Goal: Task Accomplishment & Management: Manage account settings

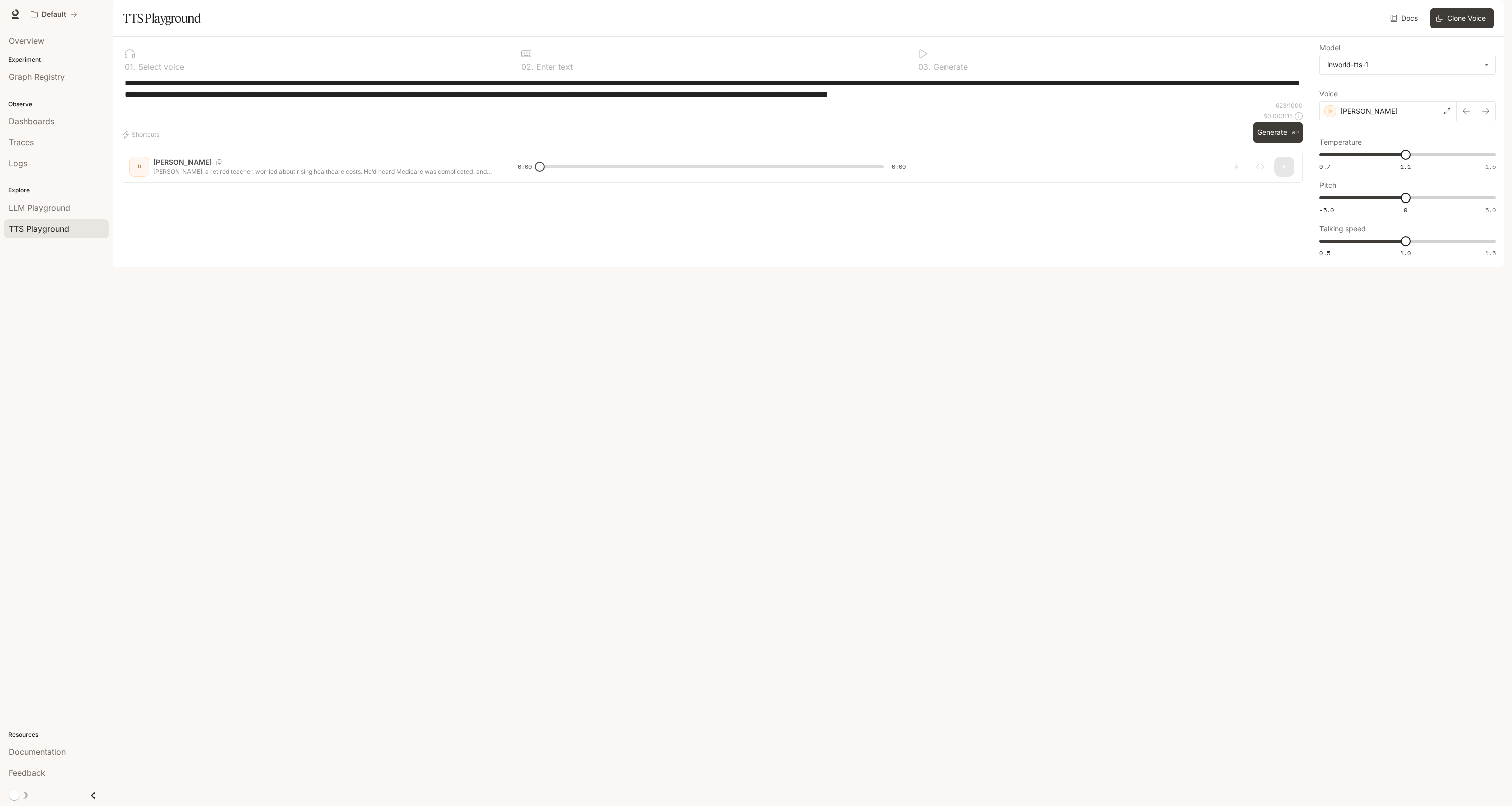
click at [1490, 12] on img "button" at bounding box center [1490, 14] width 14 height 14
click at [1397, 79] on span "Billing" at bounding box center [1426, 84] width 130 height 10
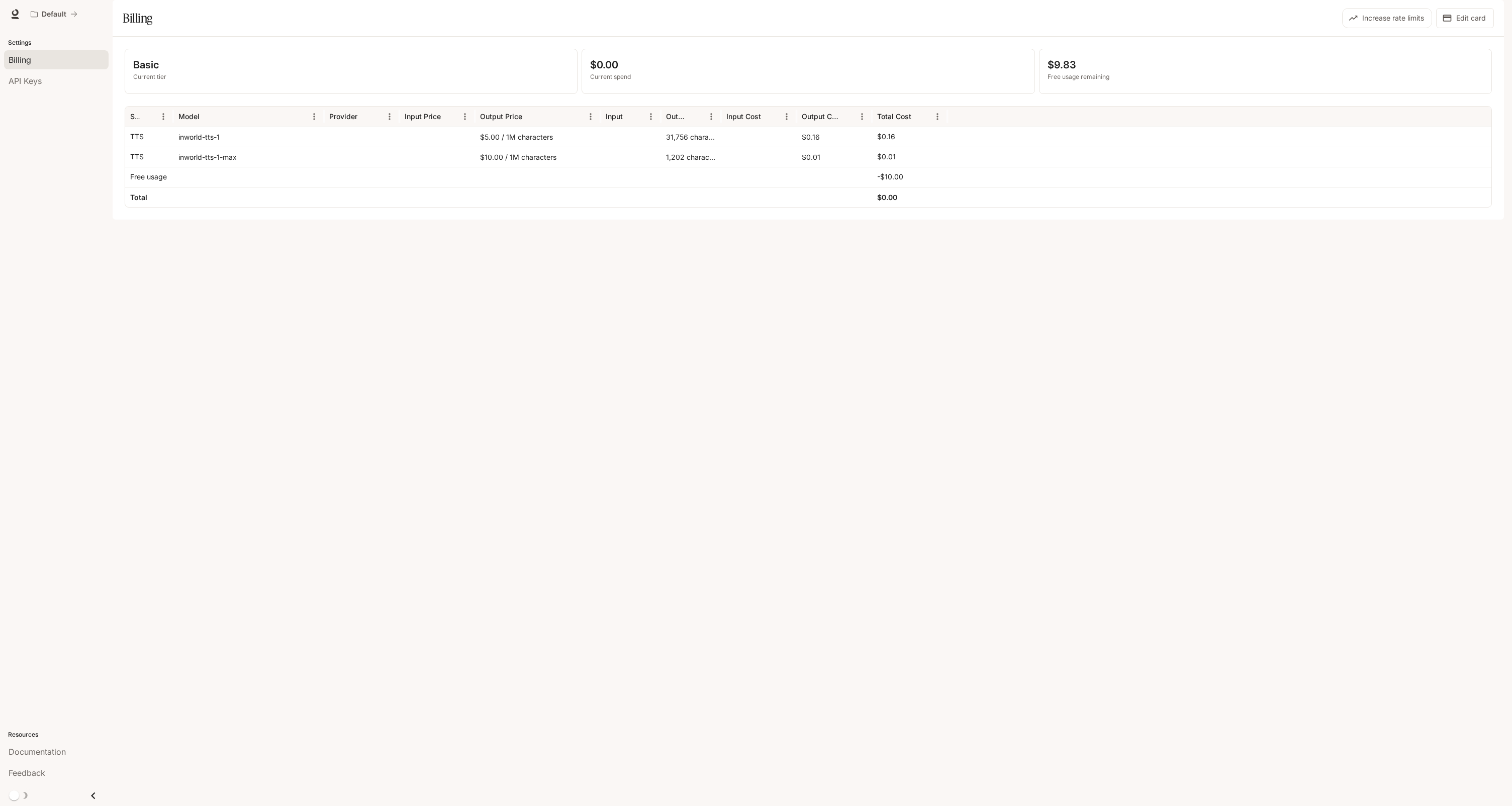
click at [1261, 219] on div "Basic Current tier $0.00 Current spend $9.83 Free usage remaining Service Model…" at bounding box center [808, 128] width 1391 height 183
drag, startPoint x: 927, startPoint y: 184, endPoint x: 860, endPoint y: 184, distance: 67.0
click at [862, 167] on div "TTS inworld-tts-1-max $10.00 / 1M characters 1,202 characters $0.01 $0.01" at bounding box center [808, 157] width 1366 height 20
click at [816, 219] on div "Basic Current tier $0.00 Current spend $9.83 Free usage remaining Service Model…" at bounding box center [808, 128] width 1391 height 183
drag, startPoint x: 887, startPoint y: 187, endPoint x: 872, endPoint y: 187, distance: 15.0
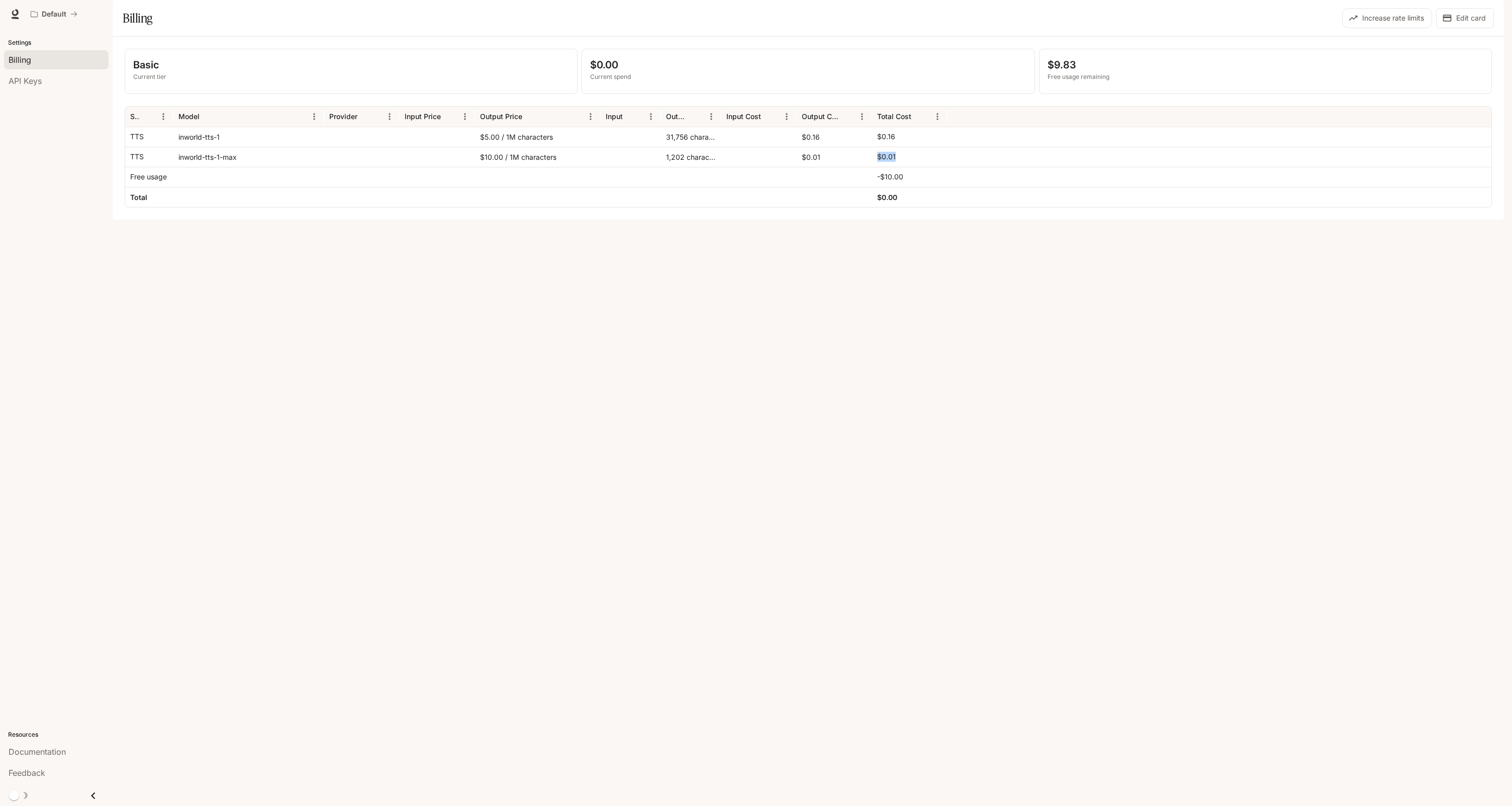
click at [872, 167] on div "$0.01" at bounding box center [910, 157] width 75 height 20
drag, startPoint x: 904, startPoint y: 164, endPoint x: 878, endPoint y: 164, distance: 26.0
click at [880, 147] on div "$0.16" at bounding box center [909, 137] width 65 height 19
click at [831, 219] on div "Basic Current tier $0.00 Current spend $9.83 Free usage remaining Service Model…" at bounding box center [808, 128] width 1391 height 183
click at [942, 219] on div "Basic Current tier $0.00 Current spend $9.83 Free usage remaining Service Model…" at bounding box center [808, 128] width 1391 height 183
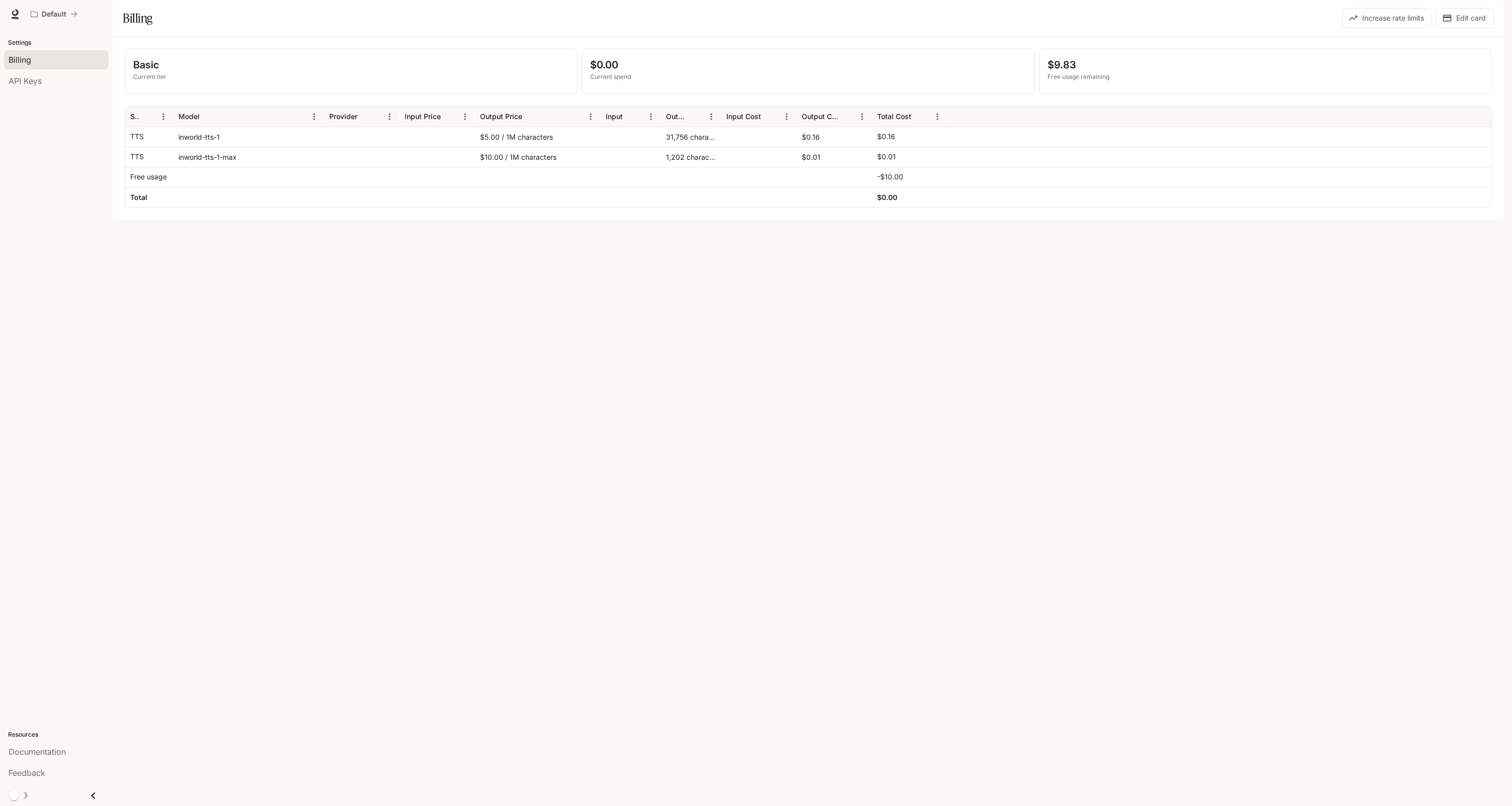
click at [942, 219] on div "Basic Current tier $0.00 Current spend $9.83 Free usage remaining Service Model…" at bounding box center [808, 128] width 1391 height 183
click at [1479, 28] on button "Edit card" at bounding box center [1465, 18] width 58 height 20
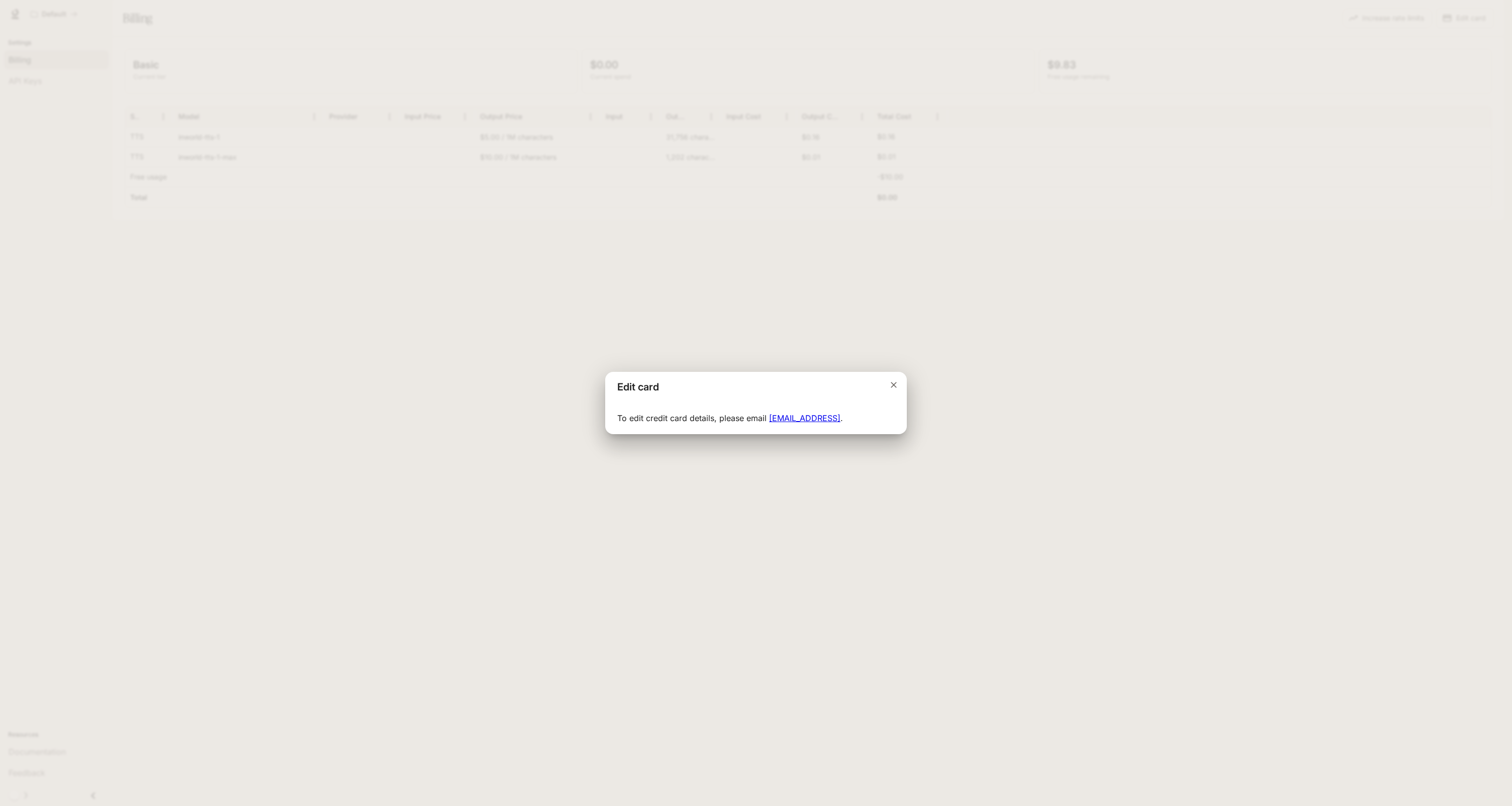
click at [996, 428] on div "Edit card To edit credit card details, please email [EMAIL_ADDRESS] ." at bounding box center [756, 403] width 1512 height 806
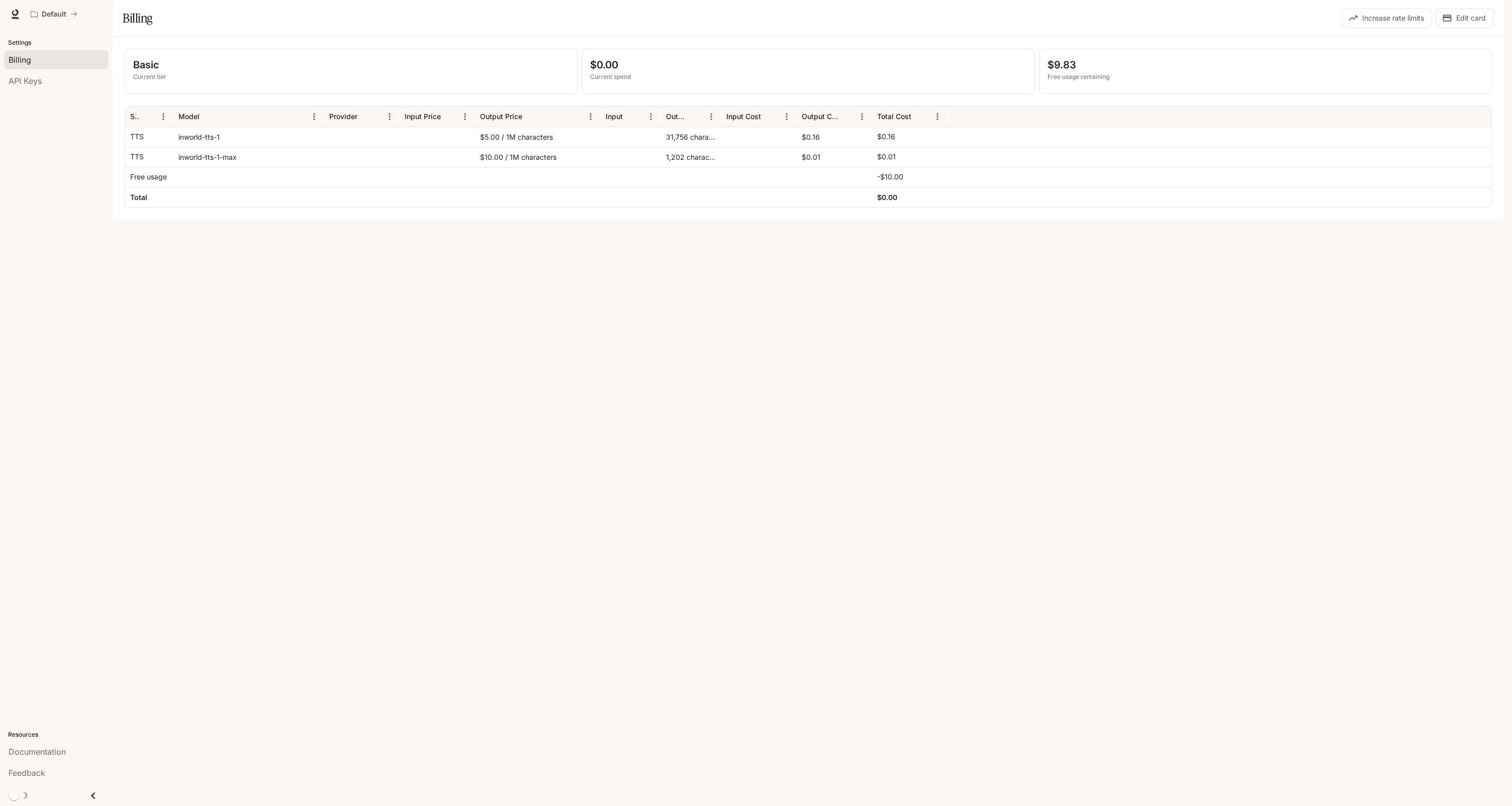
click at [724, 219] on div "Basic Current tier $0.00 Current spend $9.83 Free usage remaining Service Model…" at bounding box center [808, 128] width 1391 height 183
click at [148, 72] on p "Basic" at bounding box center [351, 65] width 436 height 15
click at [363, 219] on div "Basic Current tier $0.00 Current spend $9.83 Free usage remaining Service Model…" at bounding box center [808, 128] width 1391 height 183
click at [940, 219] on div "Basic Current tier $0.00 Current spend $9.83 Free usage remaining Service Model…" at bounding box center [808, 128] width 1391 height 183
